Goal: Task Accomplishment & Management: Manage account settings

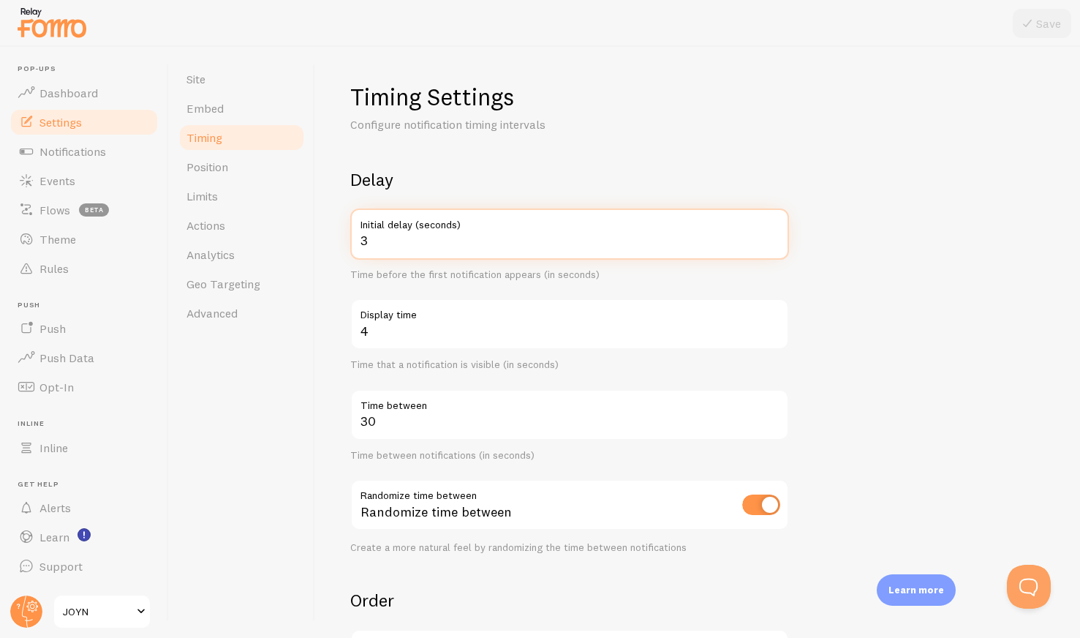
drag, startPoint x: 369, startPoint y: 250, endPoint x: 355, endPoint y: 249, distance: 14.0
click at [355, 249] on input "3" at bounding box center [569, 233] width 439 height 51
drag, startPoint x: 376, startPoint y: 242, endPoint x: 352, endPoint y: 241, distance: 23.4
click at [352, 241] on input "3" at bounding box center [569, 233] width 439 height 51
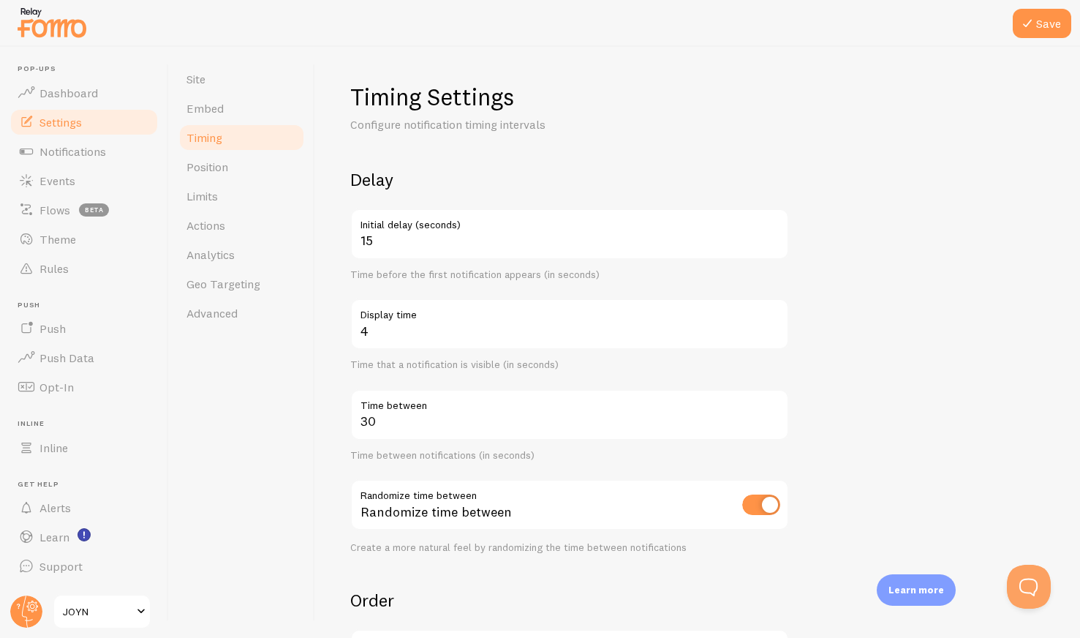
click at [949, 183] on form "Delay 15 Initial delay (seconds) Time before the first notification appears (in…" at bounding box center [697, 481] width 695 height 627
click at [1037, 17] on button "Save" at bounding box center [1042, 23] width 59 height 29
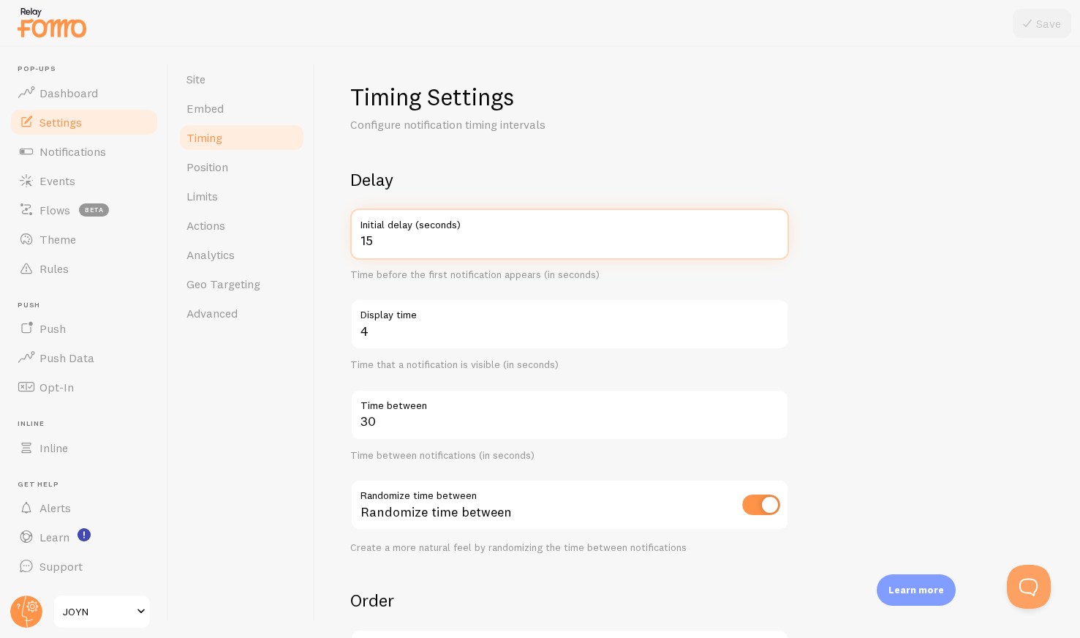
drag, startPoint x: 374, startPoint y: 238, endPoint x: 350, endPoint y: 238, distance: 24.1
click at [350, 238] on input "15" at bounding box center [569, 233] width 439 height 51
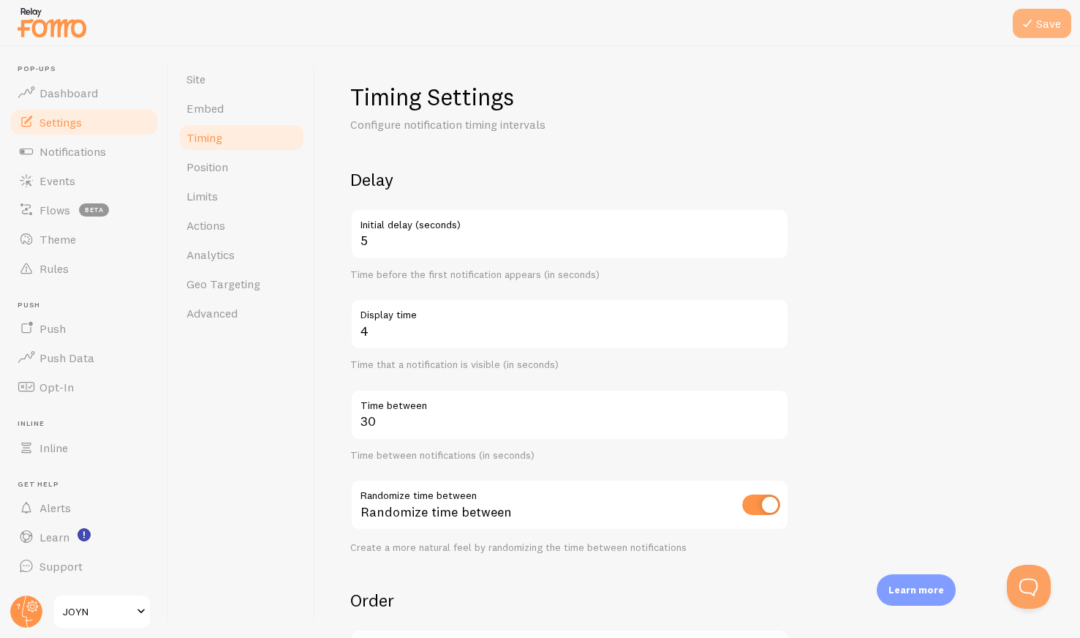
click at [1047, 26] on button "Save" at bounding box center [1042, 23] width 59 height 29
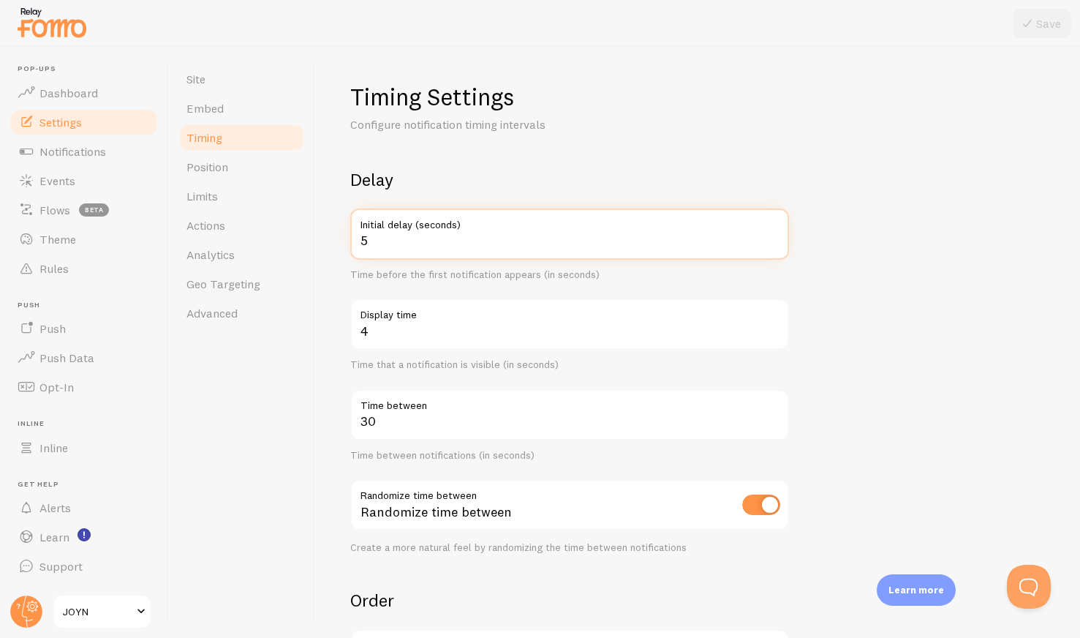
drag, startPoint x: 377, startPoint y: 241, endPoint x: 356, endPoint y: 239, distance: 20.6
click at [356, 239] on input "5" at bounding box center [569, 233] width 439 height 51
type input "3"
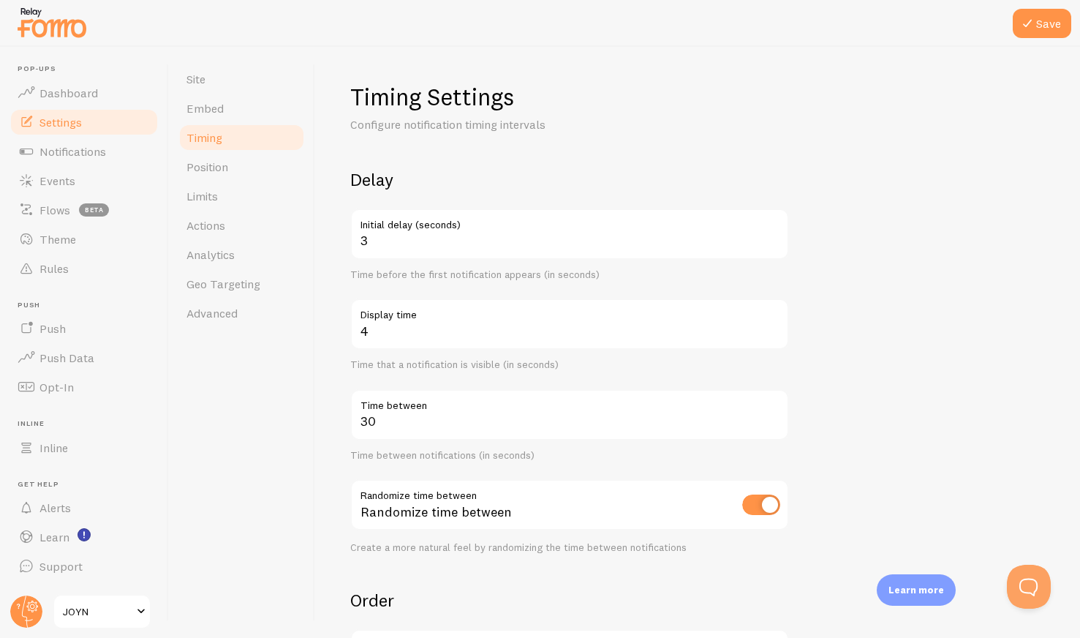
click at [826, 246] on form "Delay 3 Initial delay (seconds) Time before the first notification appears (in …" at bounding box center [697, 481] width 695 height 627
click at [1047, 10] on button "Save" at bounding box center [1042, 23] width 59 height 29
